Goal: Information Seeking & Learning: Learn about a topic

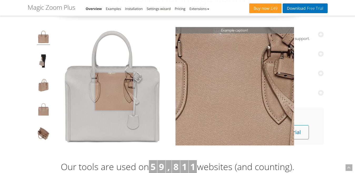
scroll to position [53, 0]
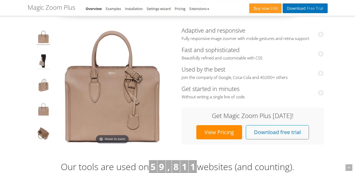
click at [41, 63] on img at bounding box center [43, 61] width 13 height 15
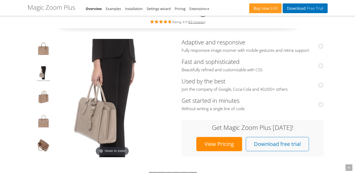
scroll to position [0, 0]
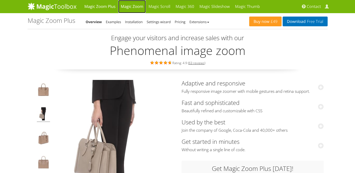
click at [128, 7] on link "Magic Zoom" at bounding box center [132, 6] width 28 height 13
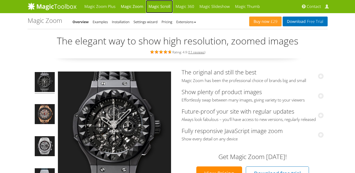
click at [165, 8] on link "Magic Scroll" at bounding box center [159, 6] width 27 height 13
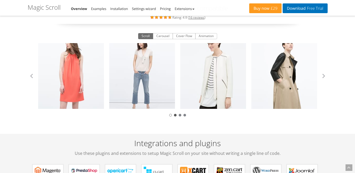
click at [176, 116] on div at bounding box center [175, 115] width 3 height 3
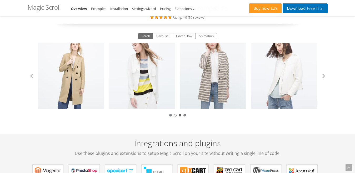
click at [180, 115] on div at bounding box center [180, 115] width 3 height 3
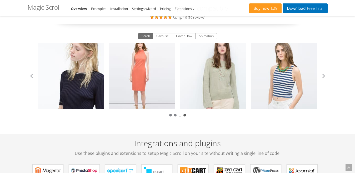
click at [185, 116] on div at bounding box center [184, 115] width 3 height 3
